Goal: Information Seeking & Learning: Learn about a topic

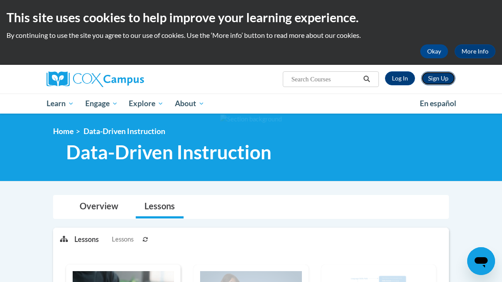
click at [433, 80] on link "Sign Up" at bounding box center [438, 78] width 34 height 14
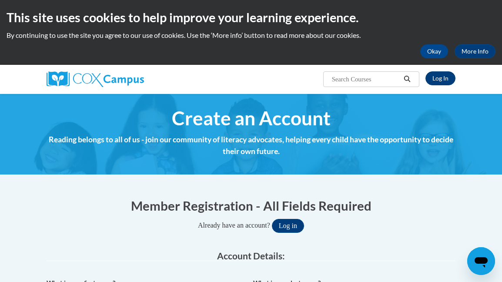
type input "[PERSON_NAME][EMAIL_ADDRESS][PERSON_NAME][DOMAIN_NAME]"
click at [442, 78] on link "Log In" at bounding box center [441, 78] width 30 height 14
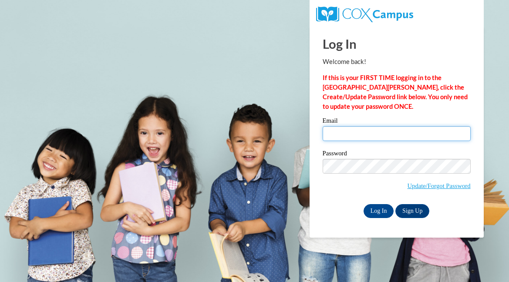
click at [329, 130] on input "Email" at bounding box center [397, 133] width 148 height 15
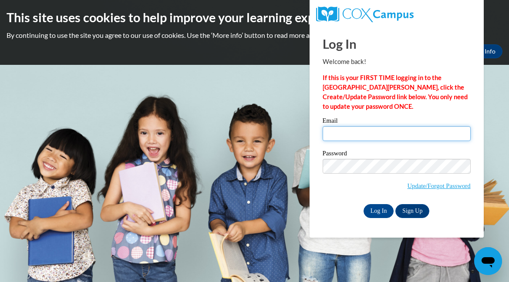
type input "[PERSON_NAME][EMAIL_ADDRESS][PERSON_NAME][DOMAIN_NAME]"
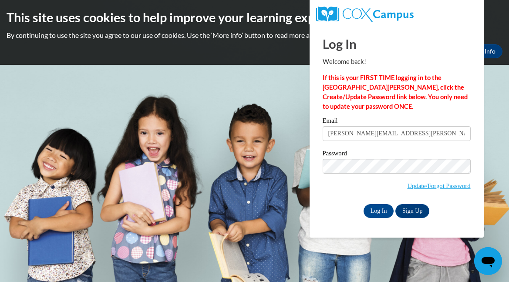
click at [397, 156] on label "Password" at bounding box center [397, 154] width 148 height 9
click at [383, 210] on input "Log In" at bounding box center [378, 211] width 30 height 14
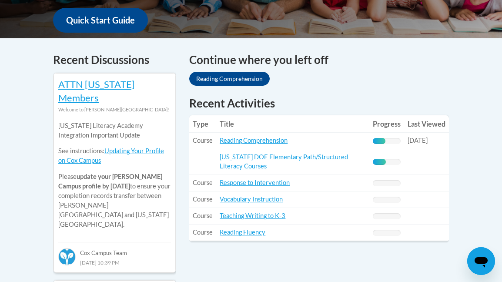
scroll to position [343, 0]
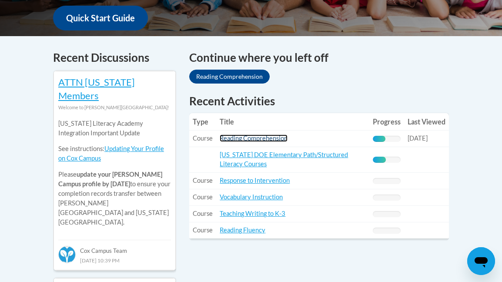
click at [283, 139] on link "Reading Comprehension" at bounding box center [254, 137] width 68 height 7
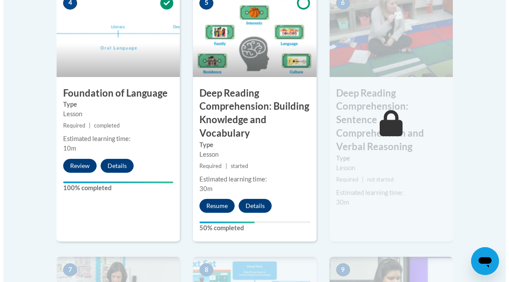
scroll to position [545, 0]
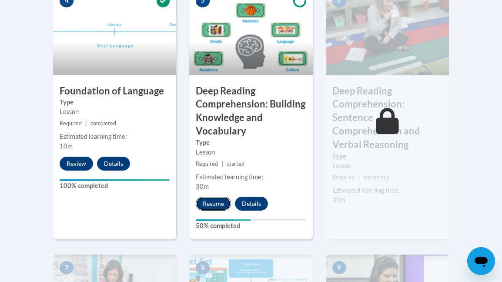
click at [223, 197] on button "Resume" at bounding box center [213, 204] width 35 height 14
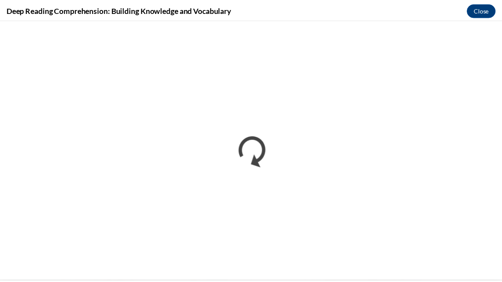
scroll to position [0, 0]
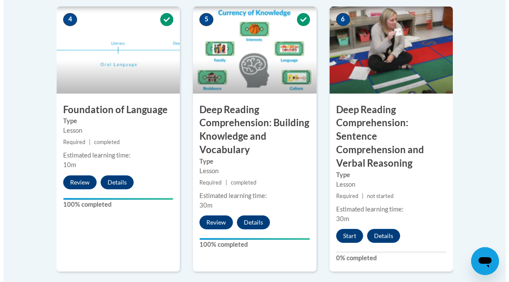
scroll to position [523, 0]
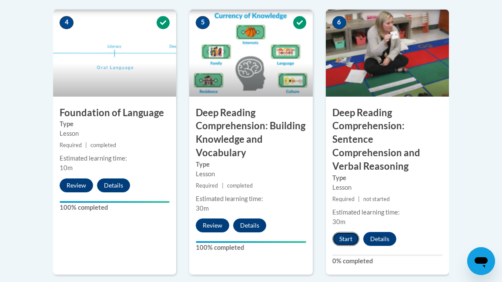
click at [349, 232] on button "Start" at bounding box center [346, 239] width 27 height 14
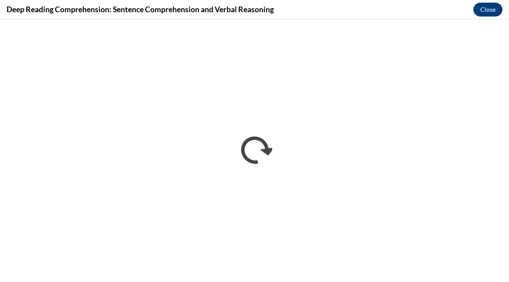
scroll to position [0, 0]
